Goal: Information Seeking & Learning: Find specific page/section

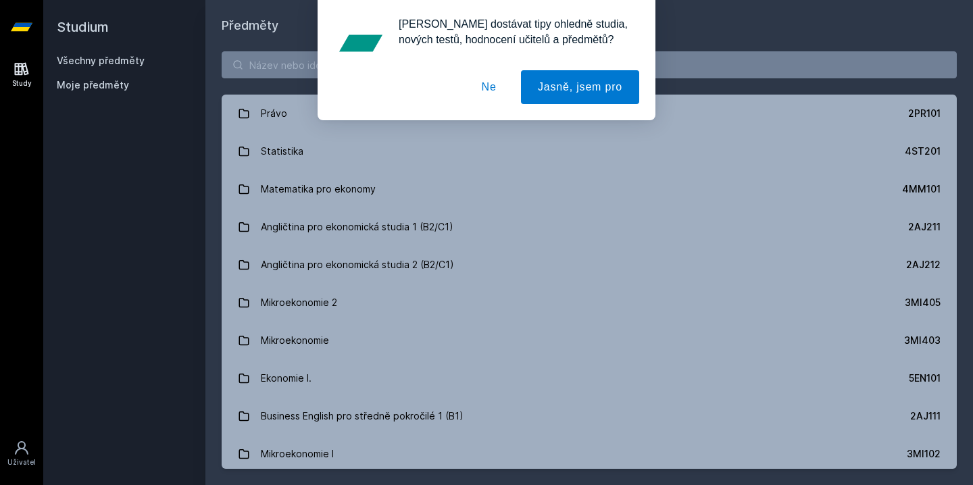
click at [491, 89] on button "Ne" at bounding box center [489, 87] width 49 height 34
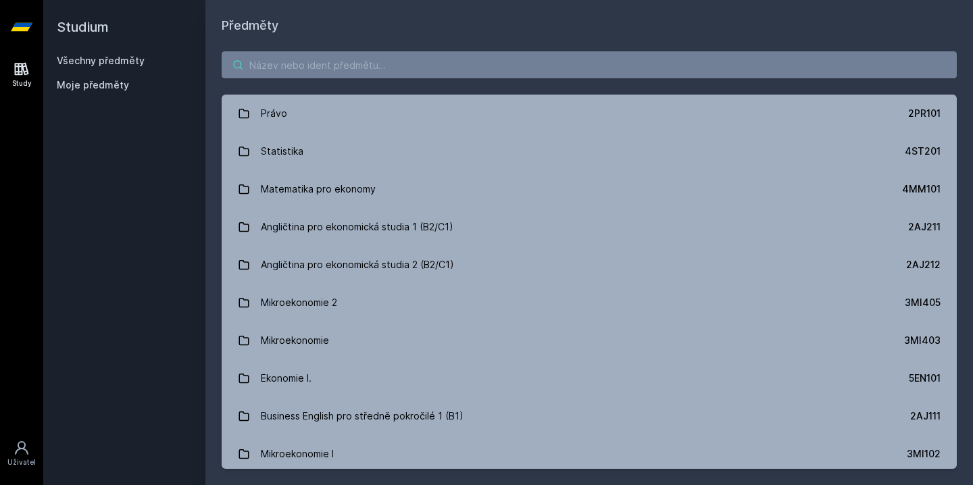
click at [382, 61] on input "search" at bounding box center [589, 64] width 735 height 27
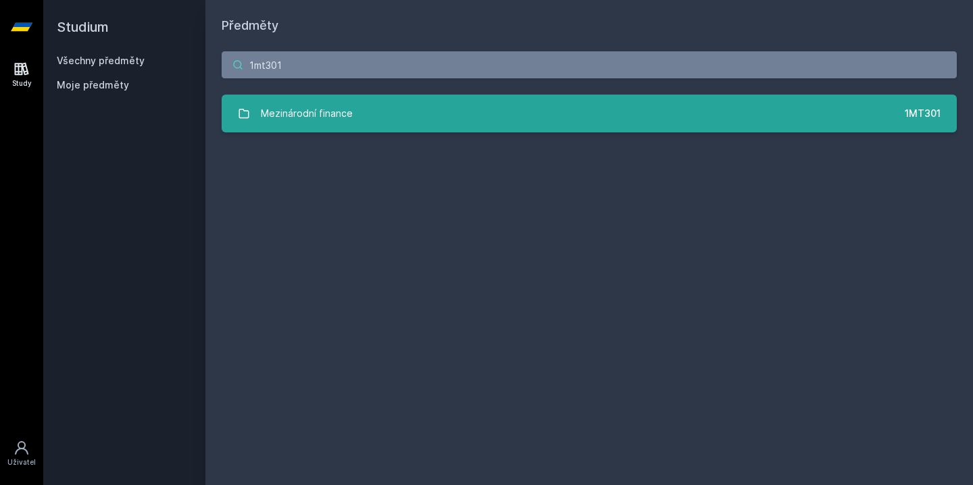
type input "1mt301"
click at [347, 115] on div "Mezinárodní finance" at bounding box center [307, 113] width 92 height 27
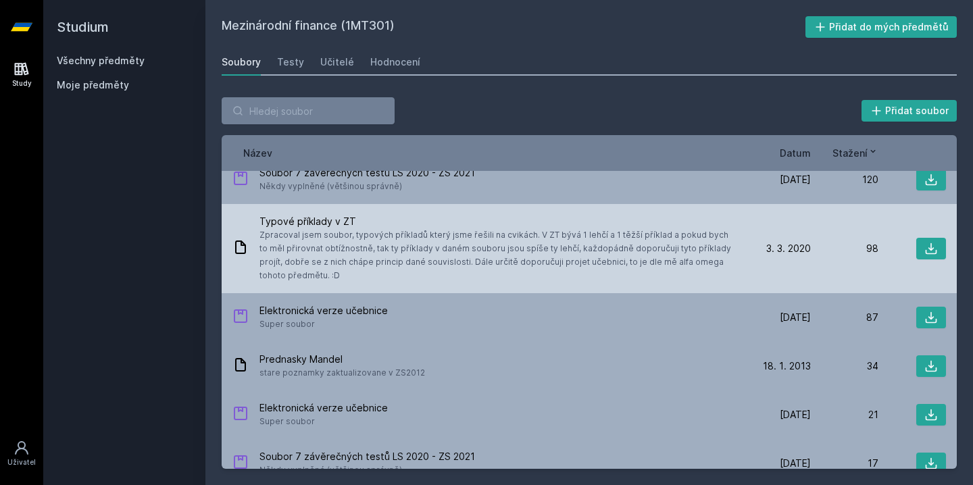
scroll to position [335, 0]
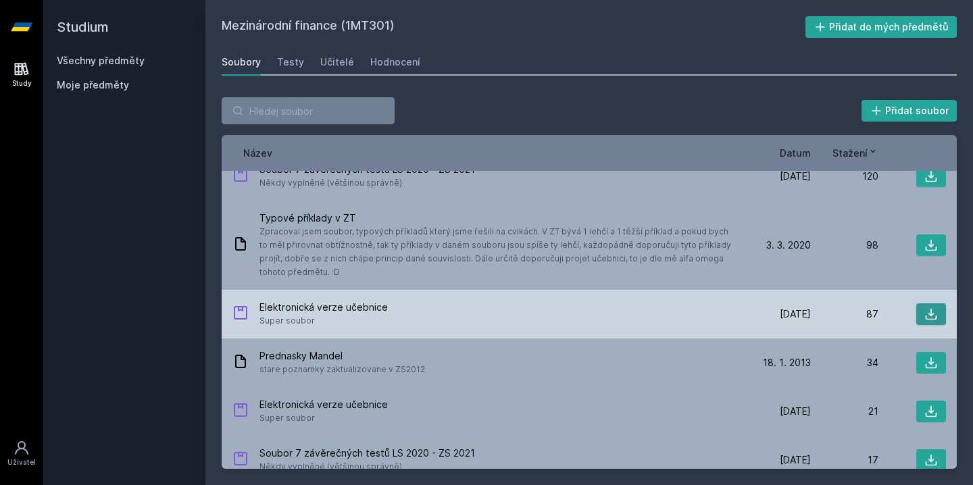
click at [935, 308] on icon at bounding box center [932, 315] width 14 height 14
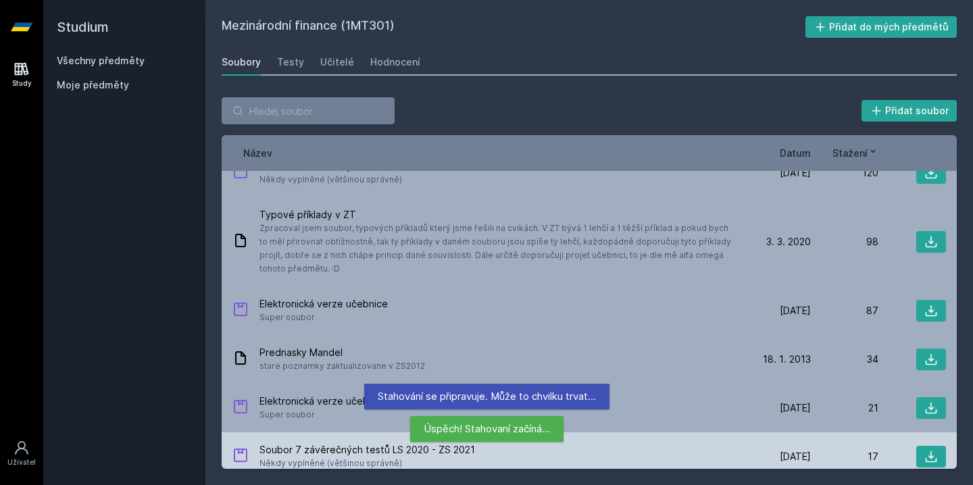
scroll to position [299, 0]
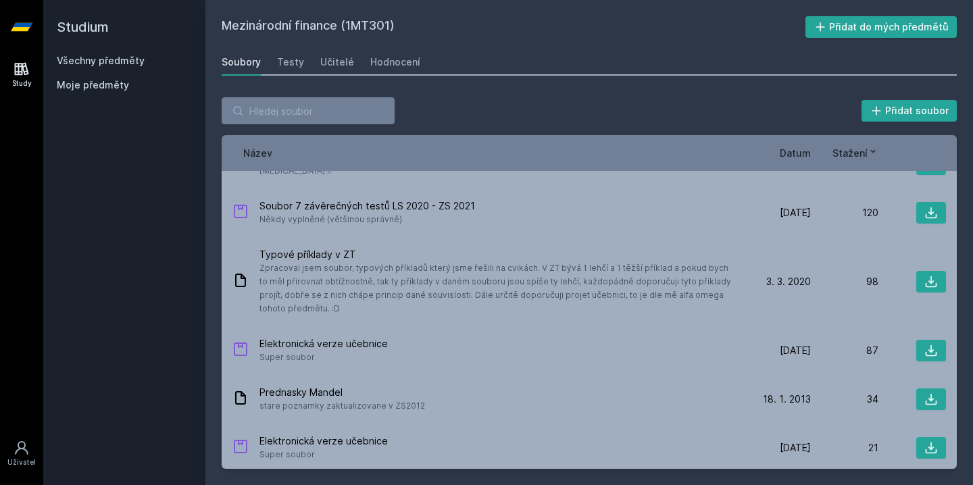
click at [508, 92] on div "Přidat soubor Řazení: Název Datum Stažení Název Datum Stažení Mezinárodní finan…" at bounding box center [590, 283] width 768 height 404
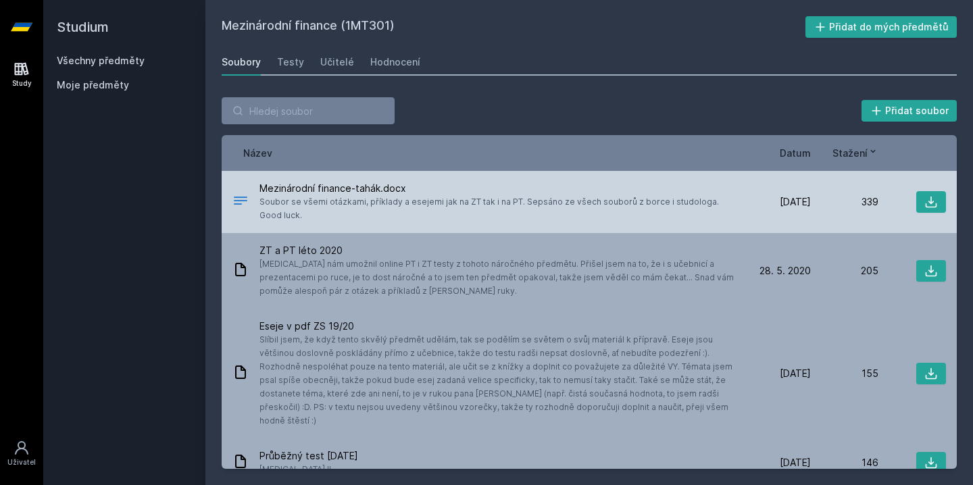
scroll to position [0, 0]
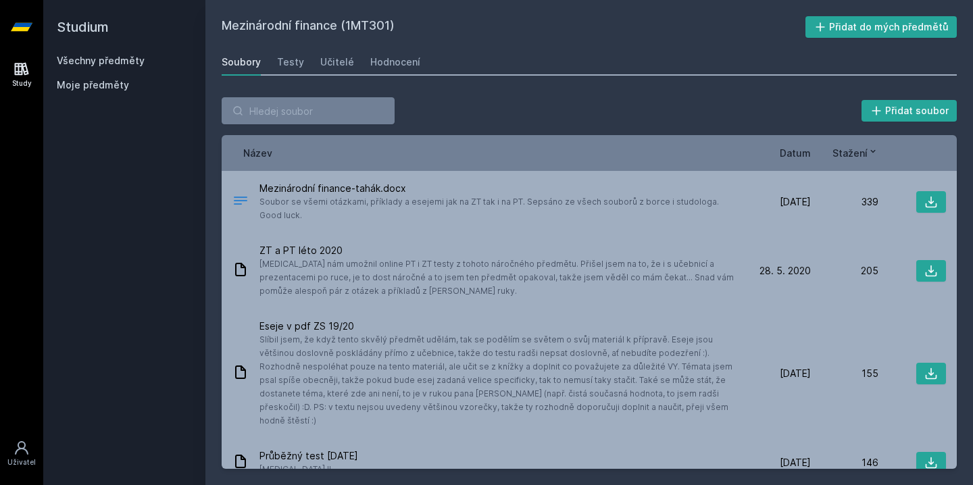
click at [800, 156] on span "Datum" at bounding box center [795, 153] width 31 height 14
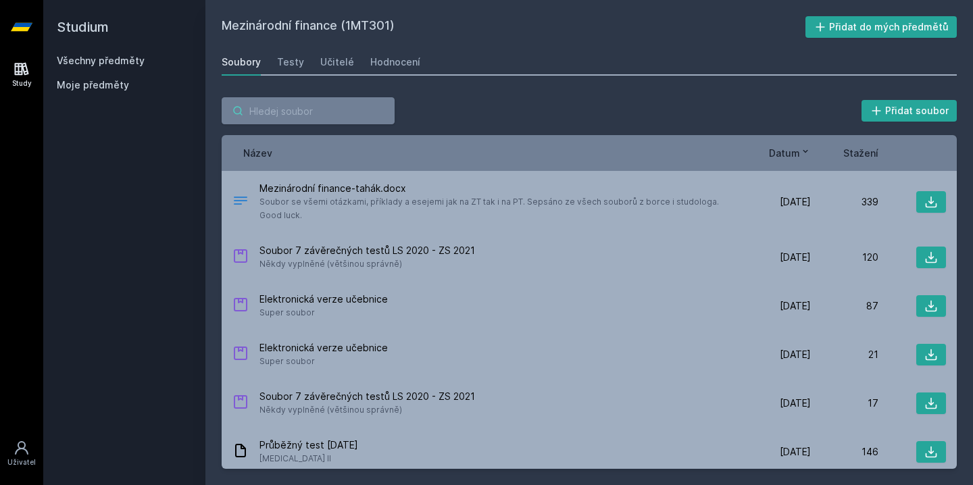
click at [298, 118] on input "search" at bounding box center [308, 110] width 173 height 27
type input "1"
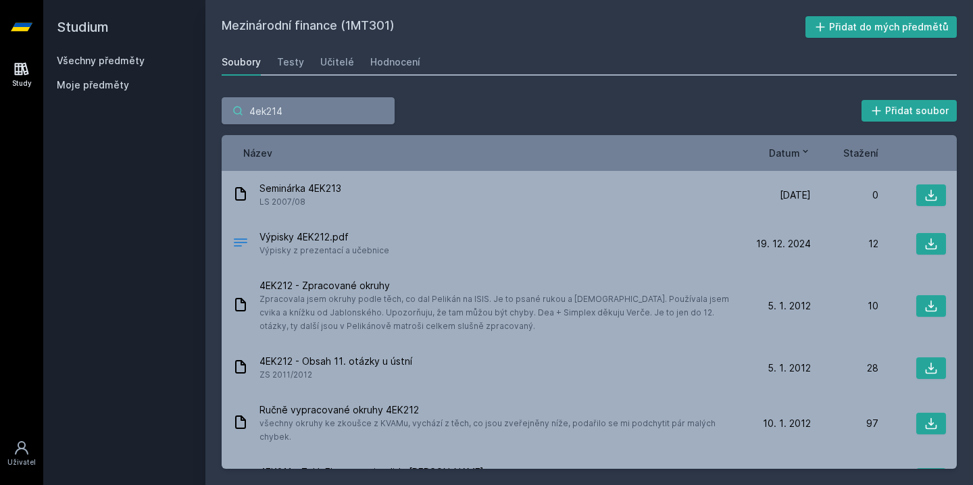
type input "4ek214"
click at [788, 160] on span "Datum" at bounding box center [784, 153] width 31 height 14
click at [792, 152] on span "Datum" at bounding box center [784, 153] width 31 height 14
click at [102, 61] on link "Všechny předměty" at bounding box center [101, 60] width 88 height 11
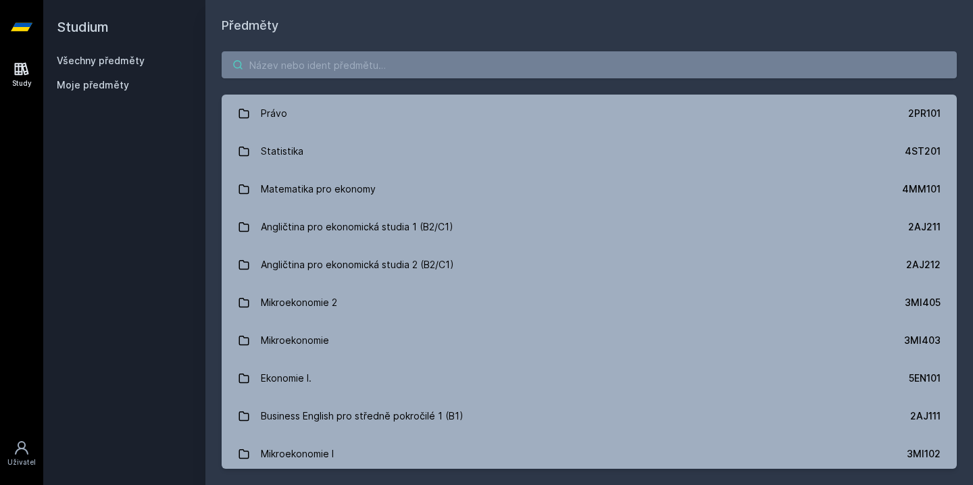
click at [305, 60] on input "search" at bounding box center [589, 64] width 735 height 27
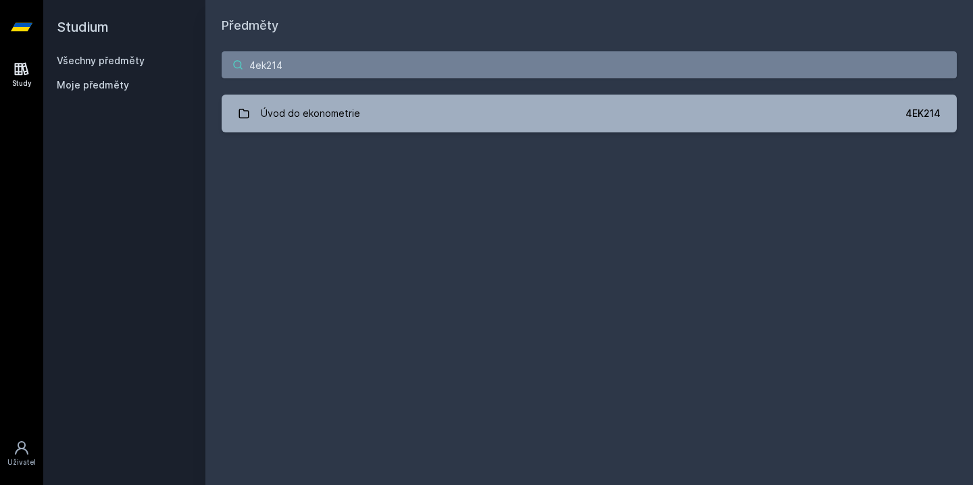
type input "4ek214"
click at [396, 134] on div "4ek214 Úvod do ekonometrie 4EK214 Jejda, něco se pokazilo." at bounding box center [590, 92] width 768 height 114
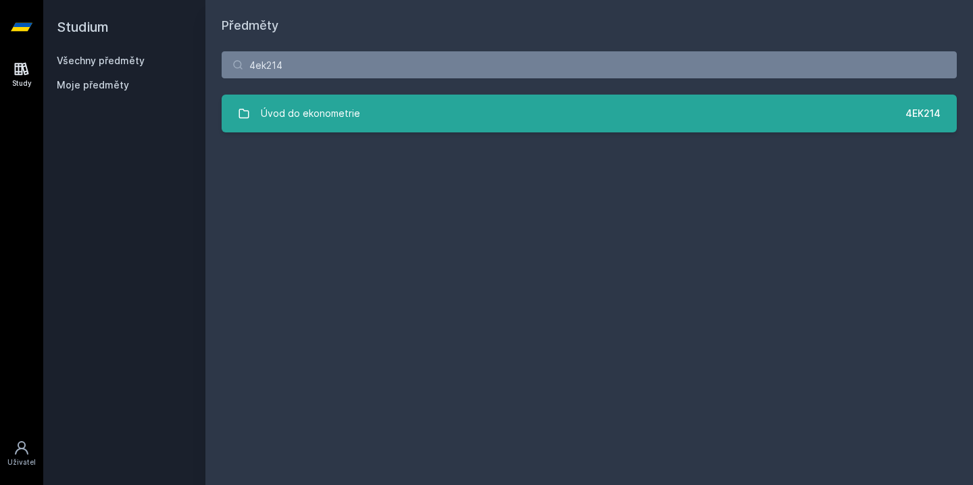
click at [396, 104] on link "Úvod do ekonometrie 4EK214" at bounding box center [589, 114] width 735 height 38
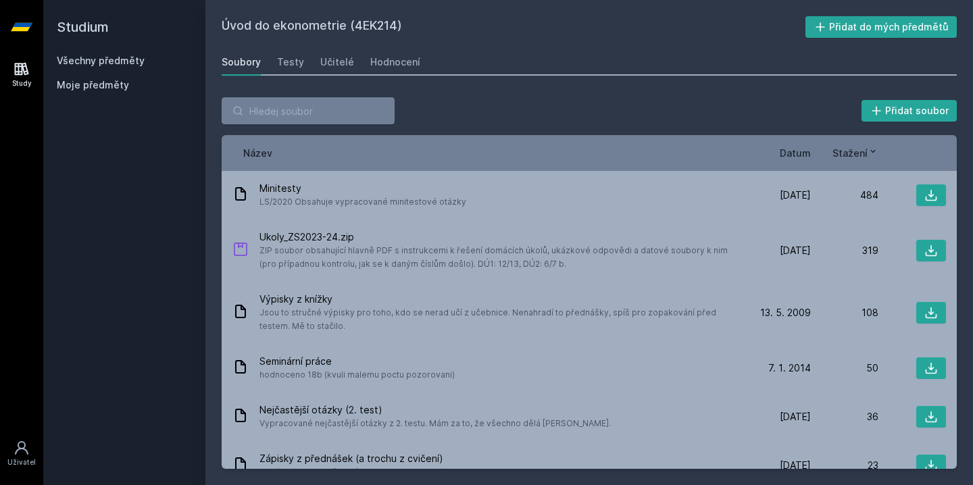
click at [797, 152] on span "Datum" at bounding box center [795, 153] width 31 height 14
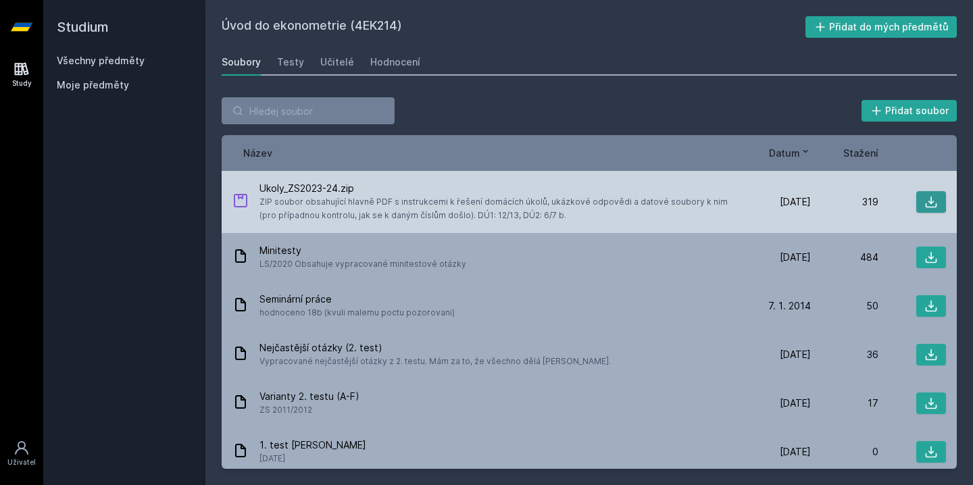
click at [929, 205] on icon at bounding box center [932, 202] width 14 height 14
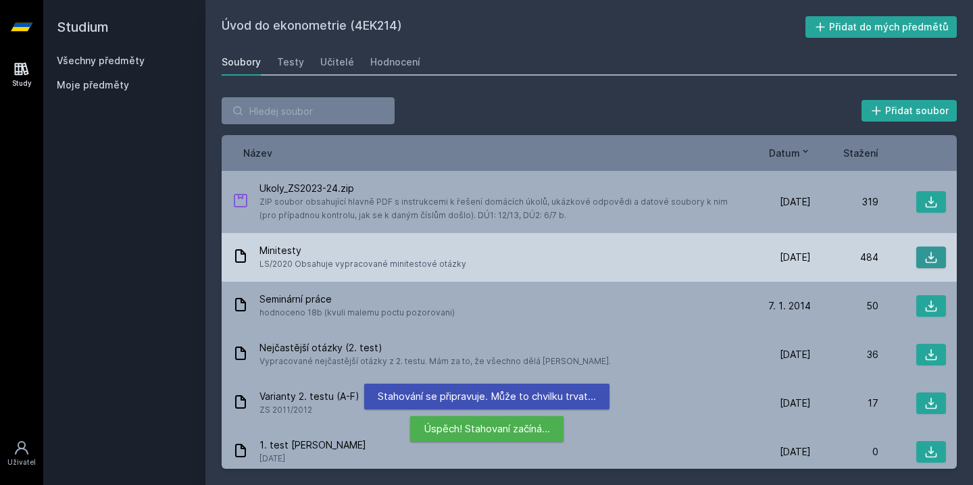
click at [928, 256] on icon at bounding box center [932, 258] width 14 height 14
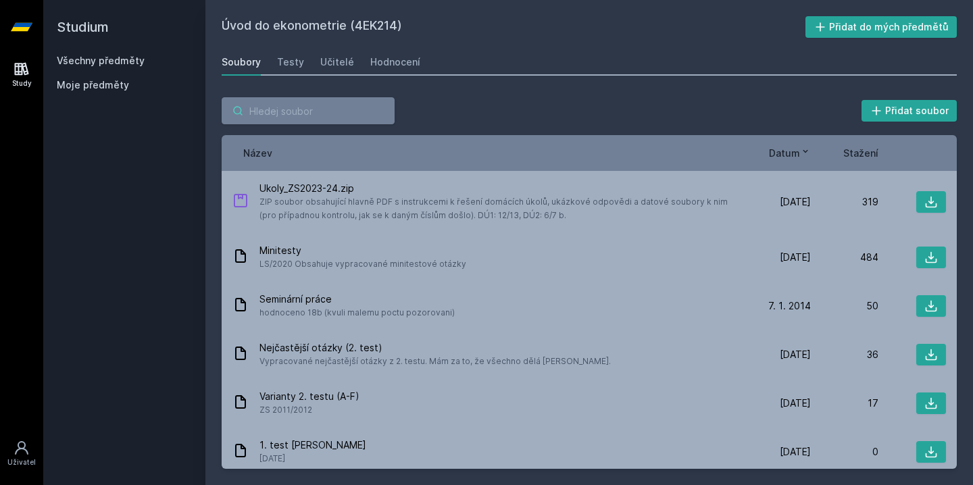
click at [312, 113] on input "search" at bounding box center [308, 110] width 173 height 27
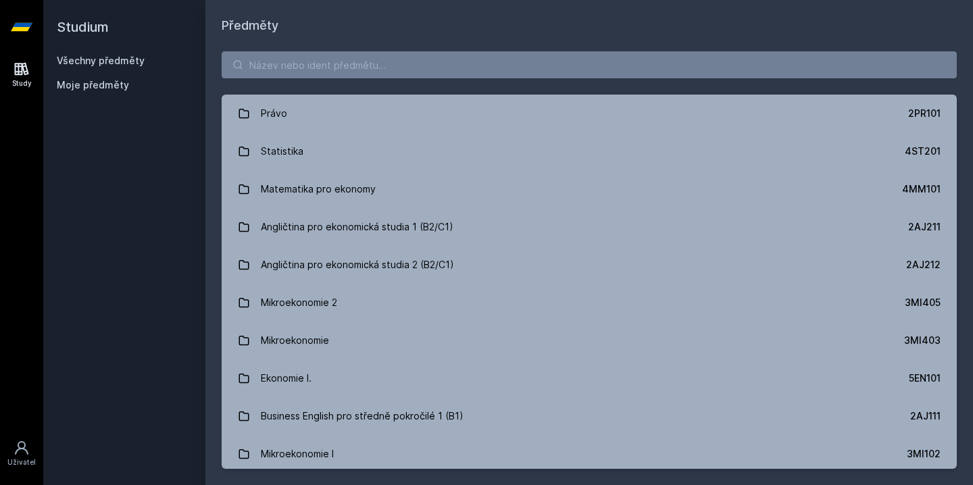
click at [315, 63] on input "search" at bounding box center [589, 64] width 735 height 27
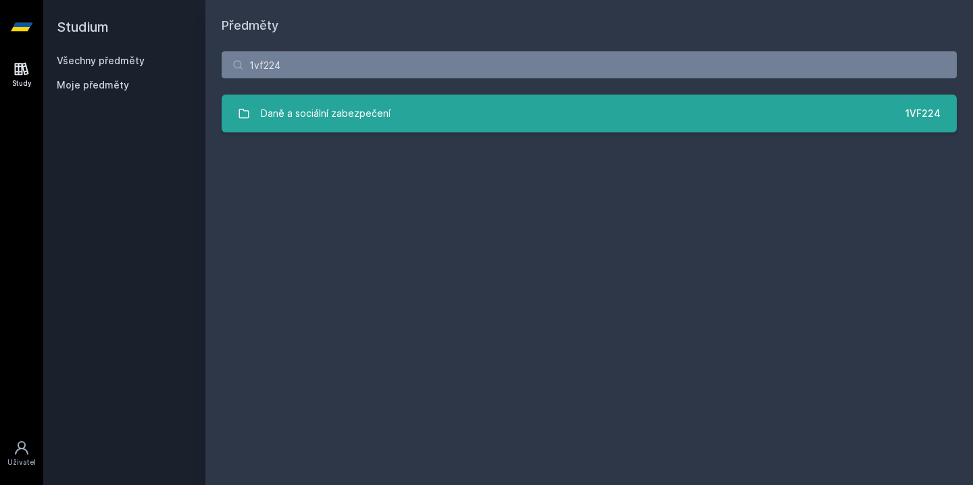
type input "1vf224"
click at [318, 104] on div "Daně a sociální zabezpečení" at bounding box center [326, 113] width 130 height 27
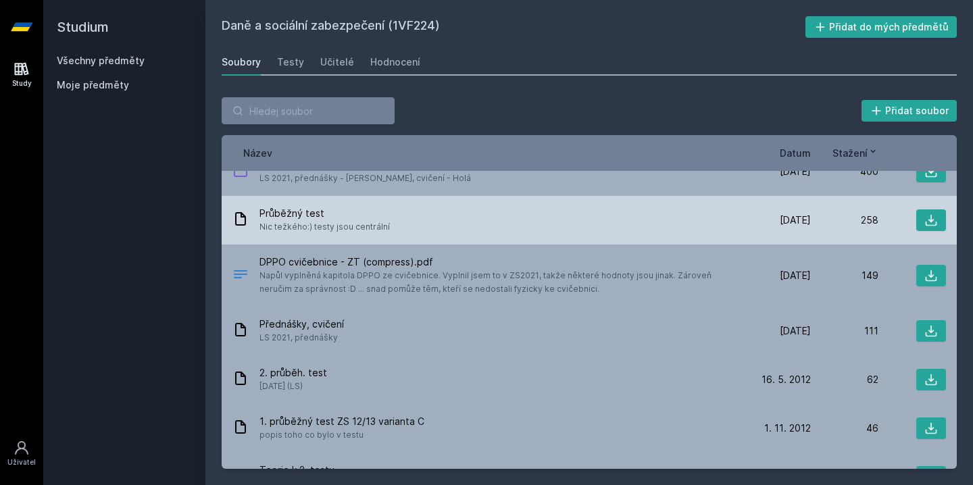
scroll to position [19, 0]
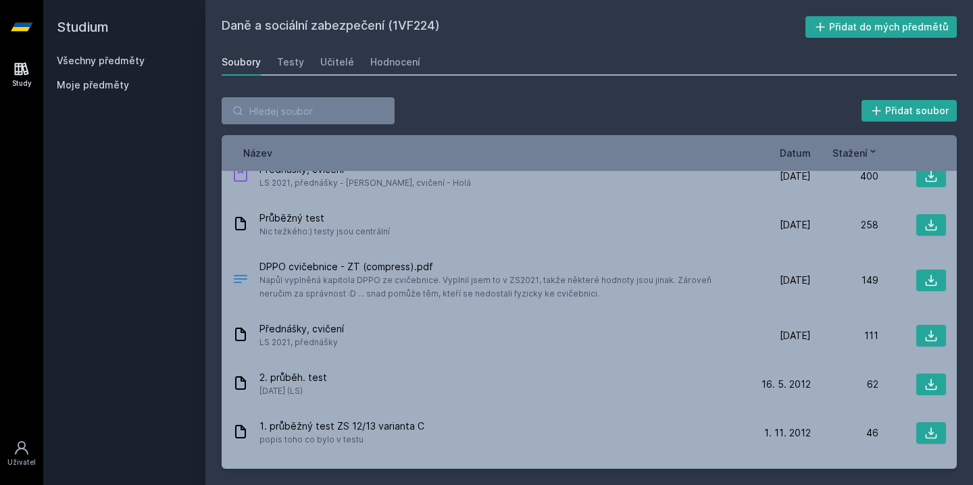
click at [793, 153] on span "Datum" at bounding box center [795, 153] width 31 height 14
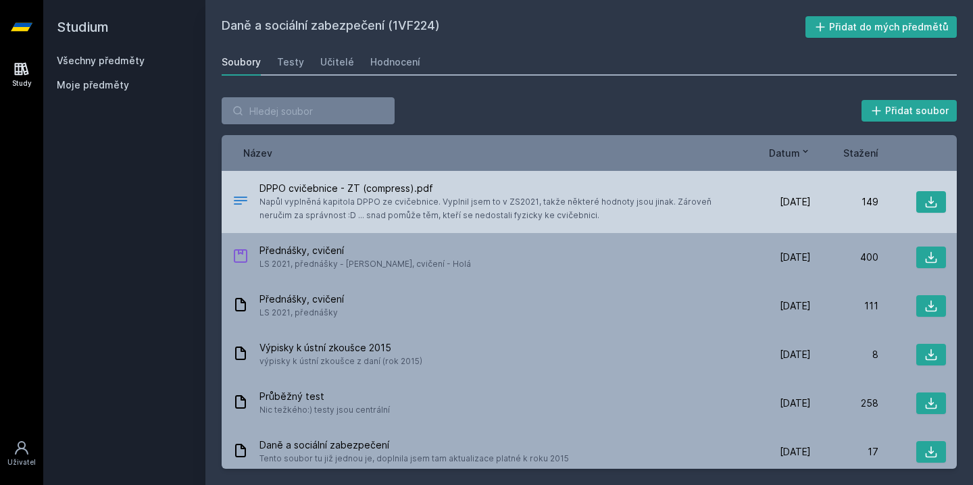
scroll to position [0, 0]
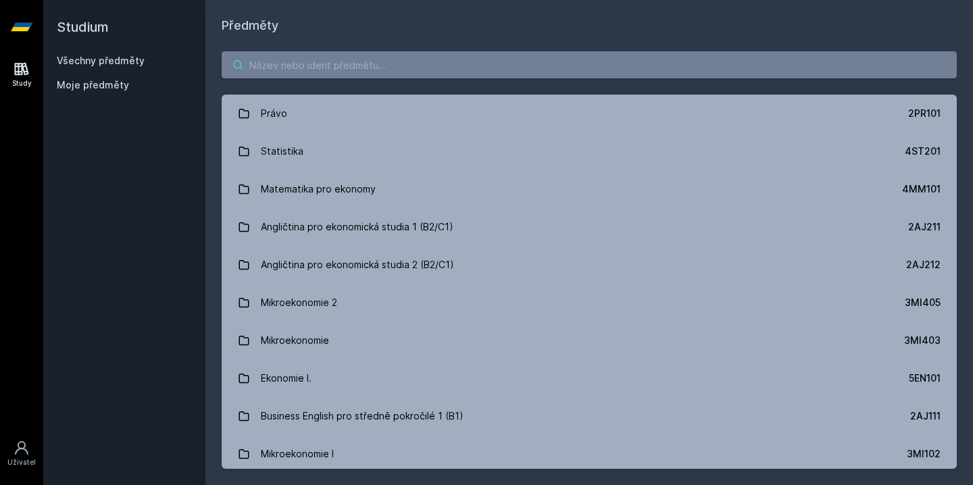
click at [318, 68] on input "search" at bounding box center [589, 64] width 735 height 27
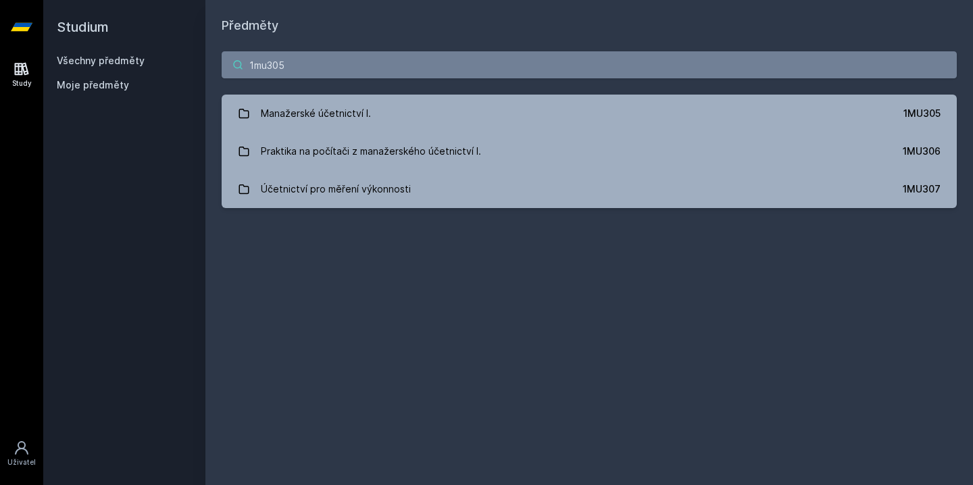
type input "1mu305"
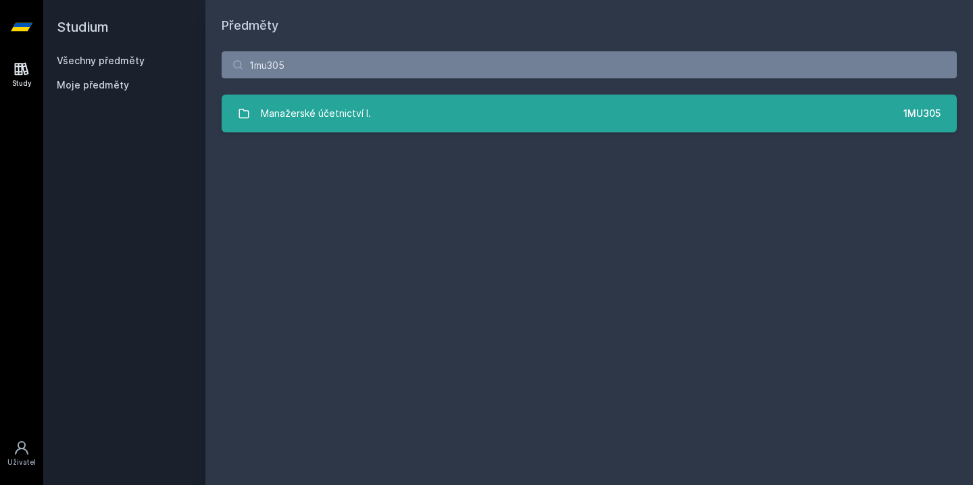
click at [270, 119] on div "Manažerské účetnictví I." at bounding box center [316, 113] width 110 height 27
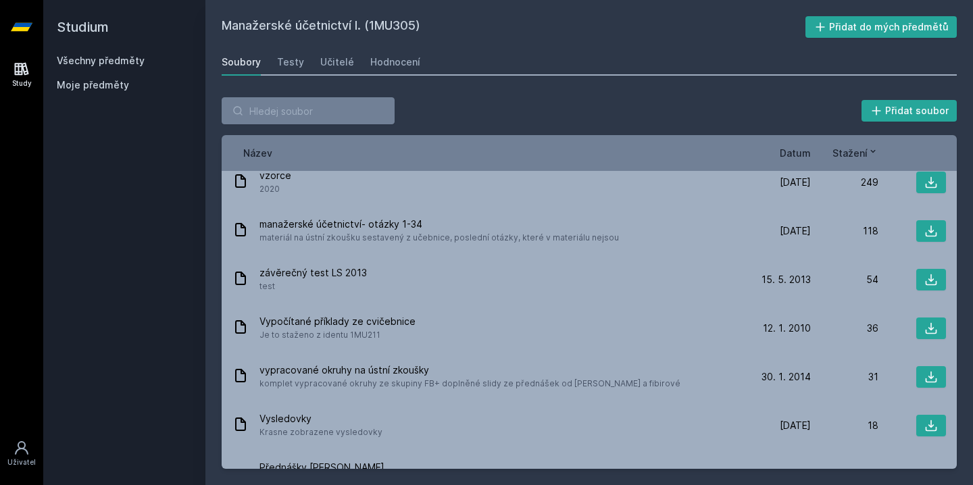
scroll to position [18, 0]
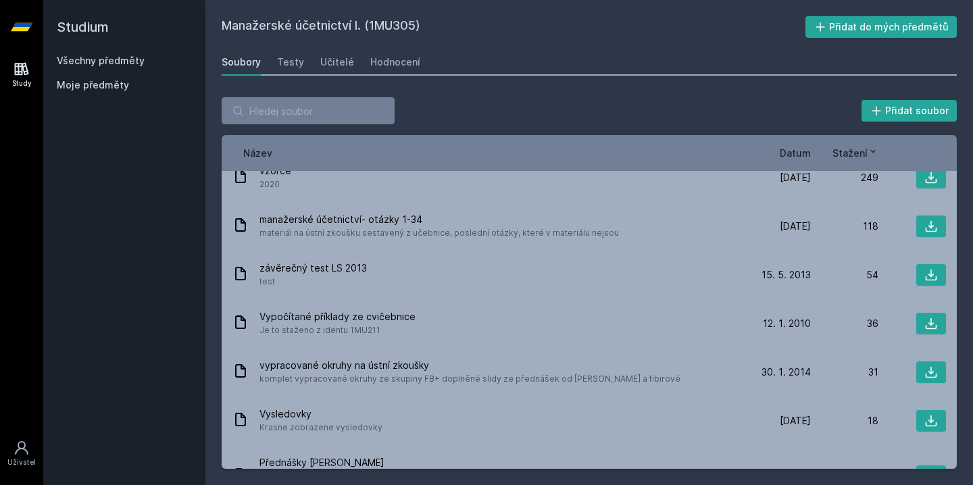
click at [783, 156] on span "Datum" at bounding box center [795, 153] width 31 height 14
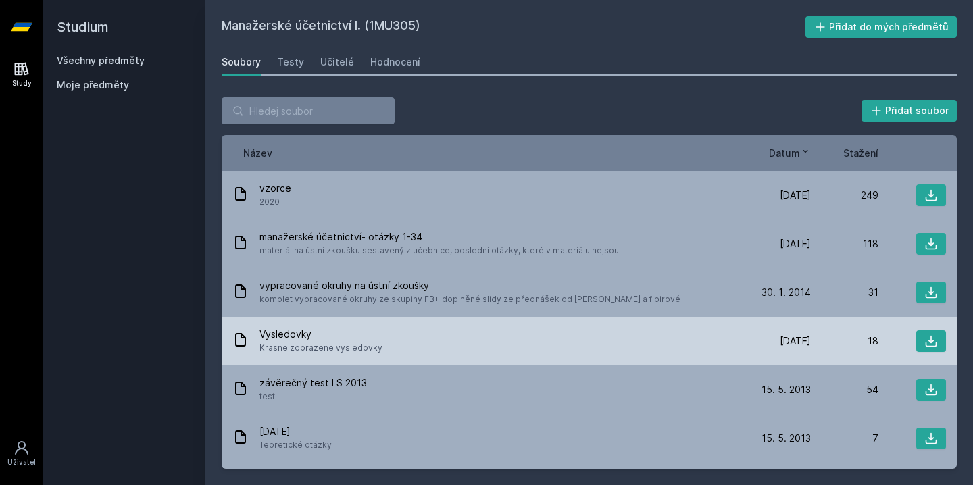
scroll to position [0, 0]
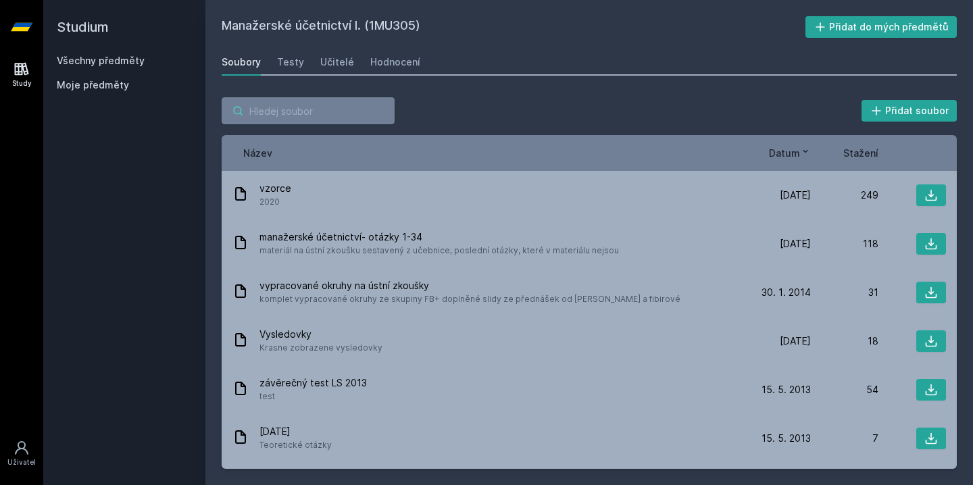
click at [288, 105] on input "search" at bounding box center [308, 110] width 173 height 27
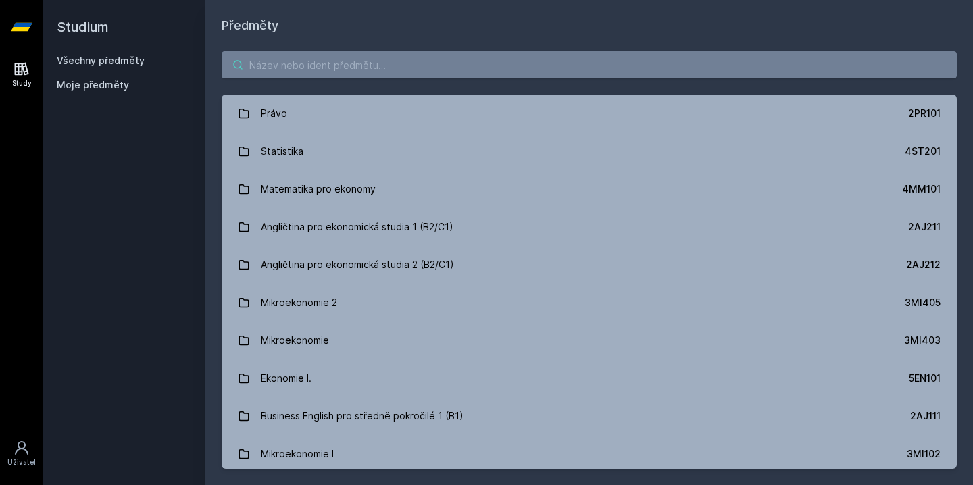
click at [321, 72] on input "search" at bounding box center [589, 64] width 735 height 27
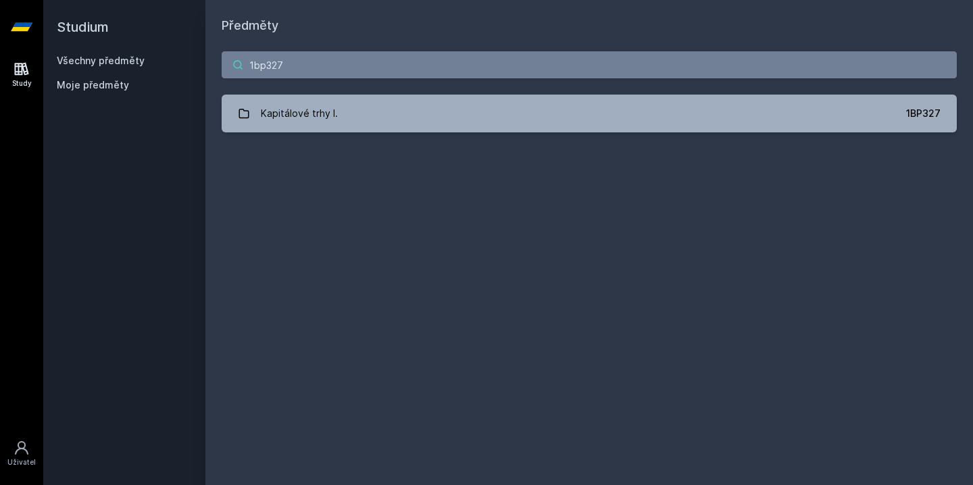
type input "1bp327"
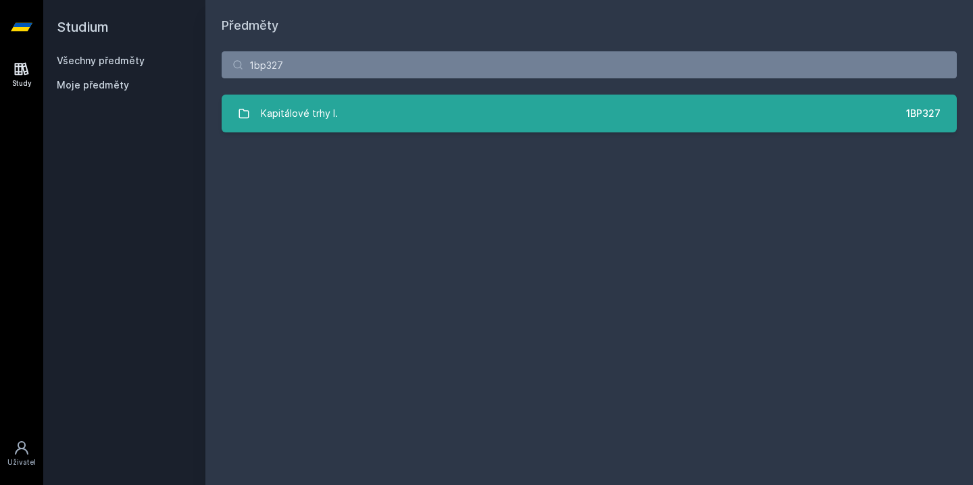
click at [301, 128] on link "Kapitálové trhy I. 1BP327" at bounding box center [589, 114] width 735 height 38
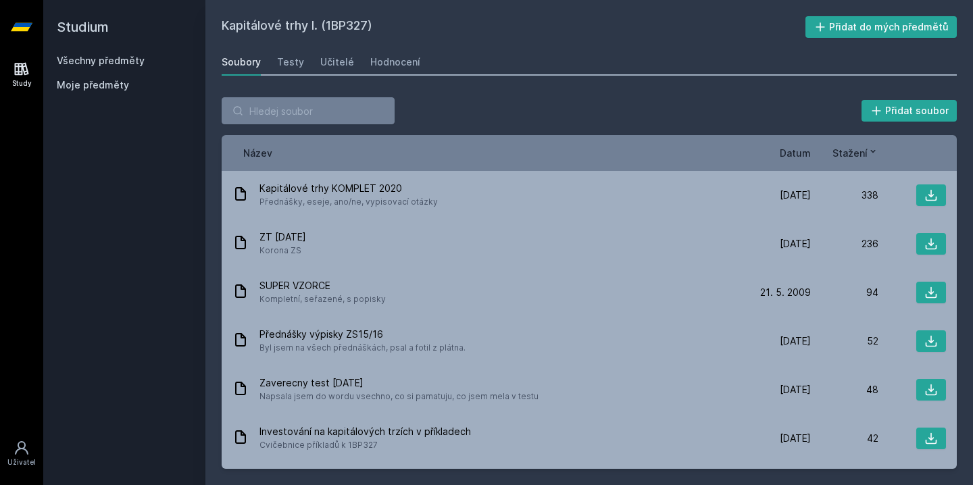
click at [807, 158] on span "Datum" at bounding box center [795, 153] width 31 height 14
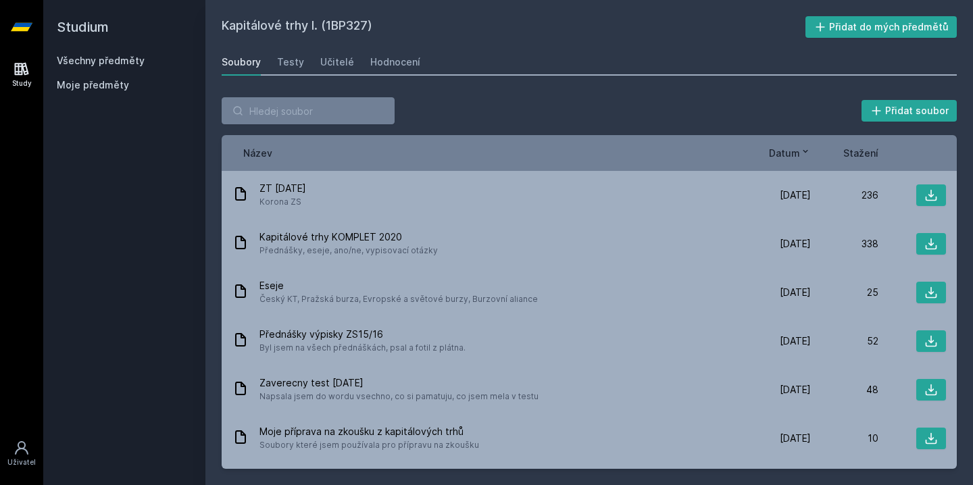
click at [331, 26] on h2 "Kapitálové trhy I. (1BP327)" at bounding box center [514, 27] width 584 height 22
drag, startPoint x: 328, startPoint y: 26, endPoint x: 370, endPoint y: 28, distance: 42.6
click at [370, 28] on h2 "Kapitálové trhy I. (1BP327)" at bounding box center [514, 27] width 584 height 22
copy h2 "1BP327"
